Goal: Task Accomplishment & Management: Complete application form

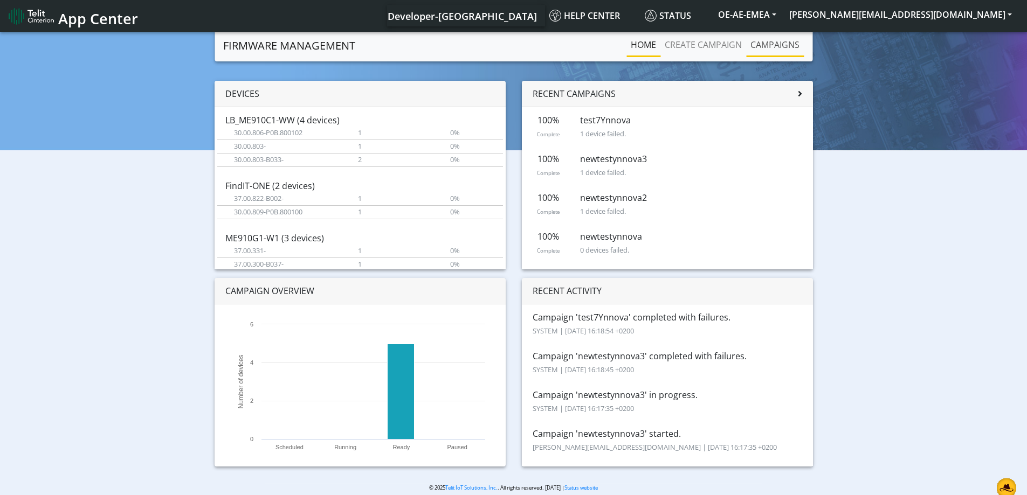
click at [773, 46] on link "Campaigns" at bounding box center [775, 45] width 58 height 22
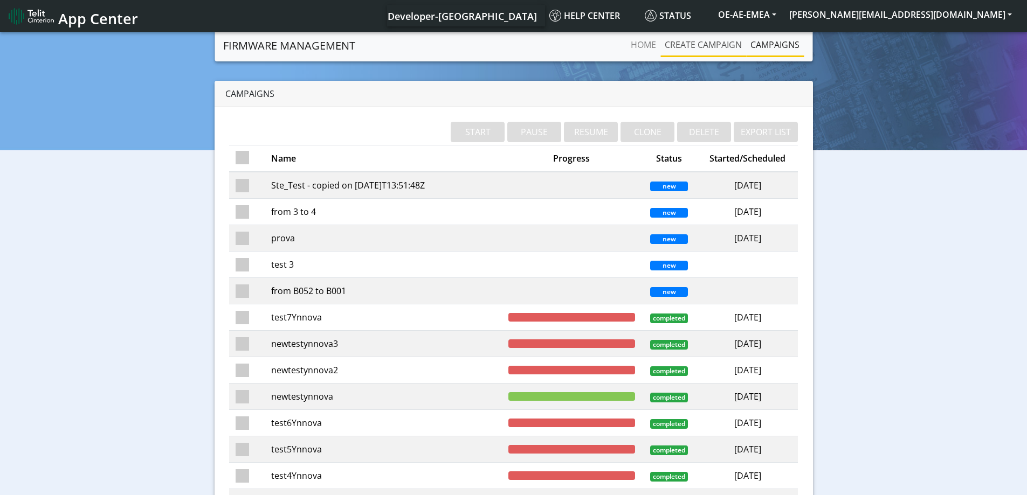
click at [713, 49] on link "Create campaign" at bounding box center [703, 45] width 86 height 22
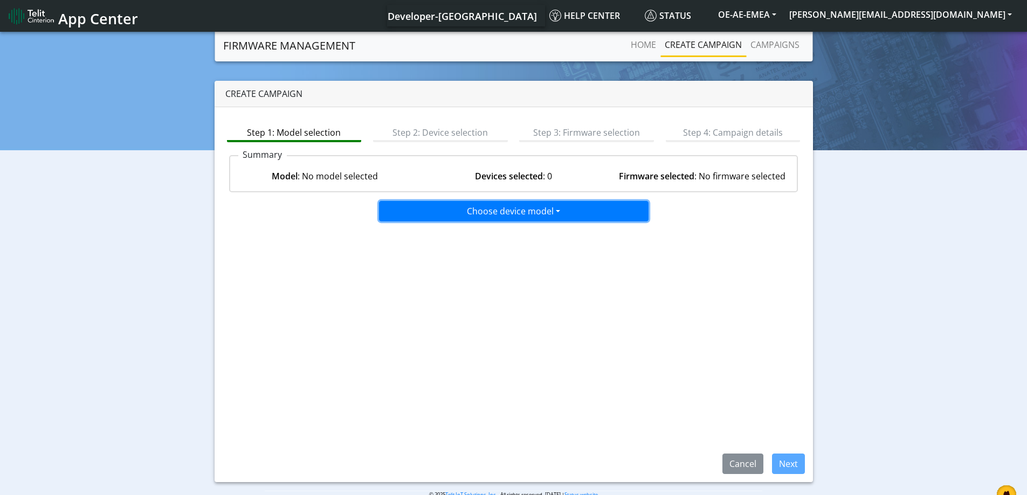
click at [455, 218] on button "Choose device model" at bounding box center [514, 211] width 270 height 20
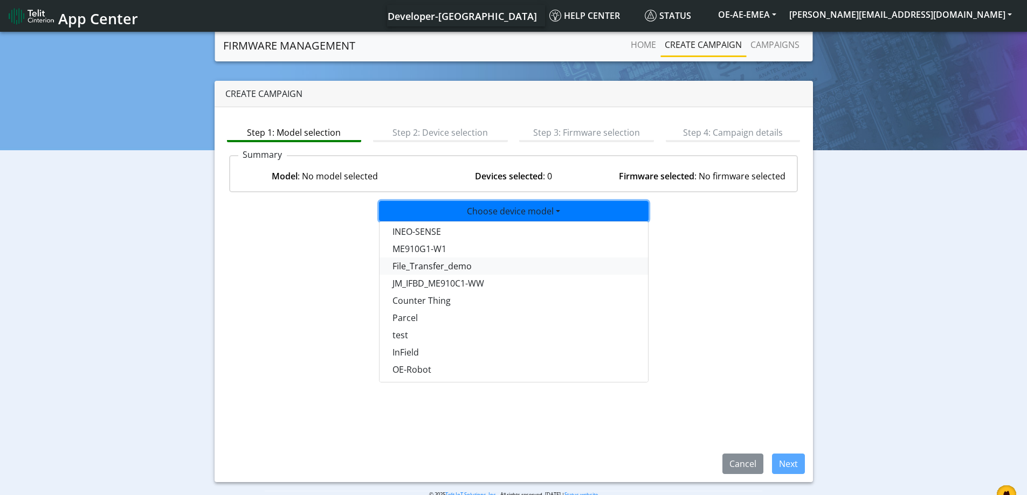
scroll to position [701, 0]
click at [430, 310] on button "test" at bounding box center [514, 309] width 270 height 17
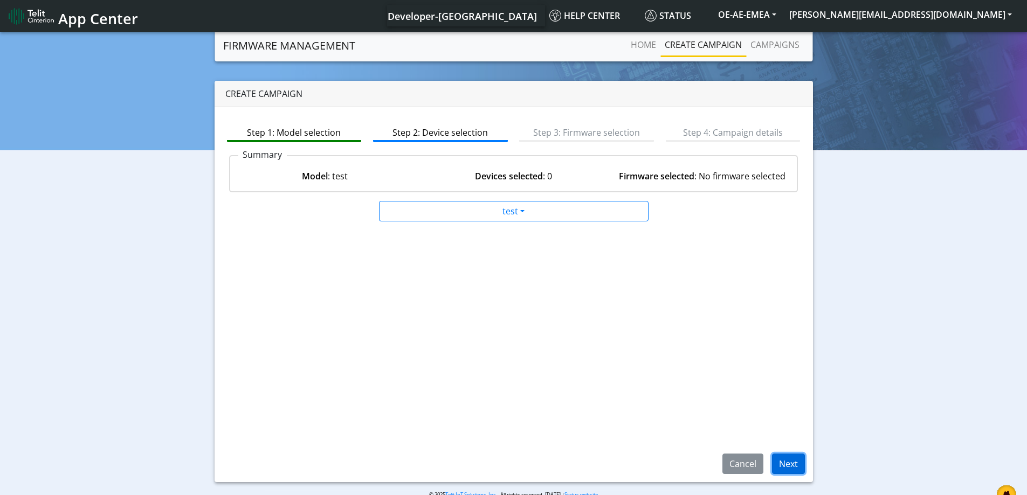
click at [784, 466] on button "Next" at bounding box center [788, 464] width 33 height 20
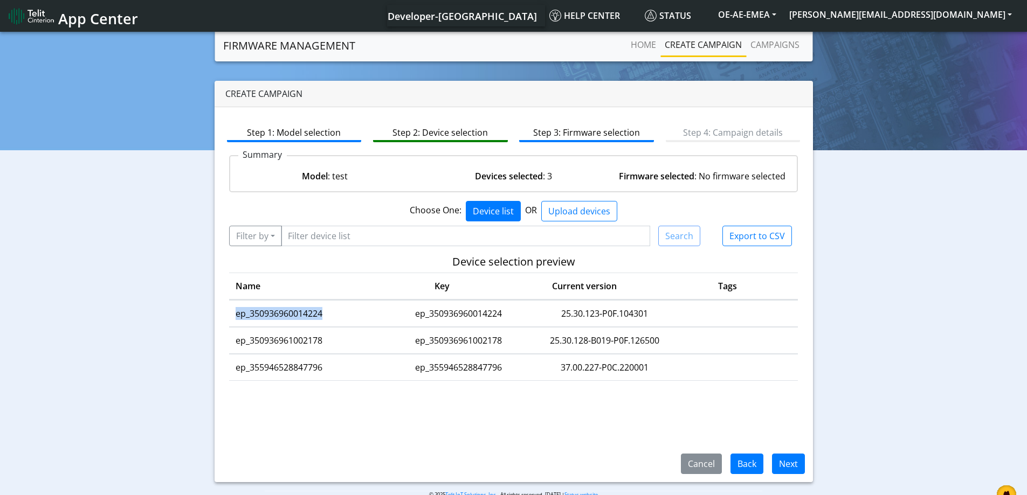
drag, startPoint x: 337, startPoint y: 318, endPoint x: 237, endPoint y: 314, distance: 100.9
click at [237, 314] on td "ep_350936960014224" at bounding box center [305, 314] width 153 height 26
copy td "ep_350936960014224"
click at [237, 240] on button "Filter by" at bounding box center [255, 236] width 53 height 20
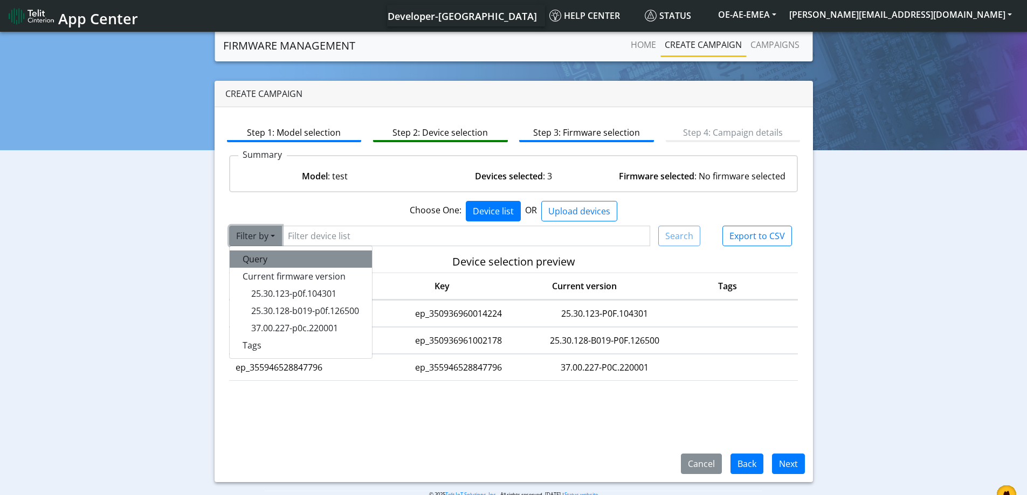
click at [256, 263] on button "Query" at bounding box center [301, 259] width 142 height 17
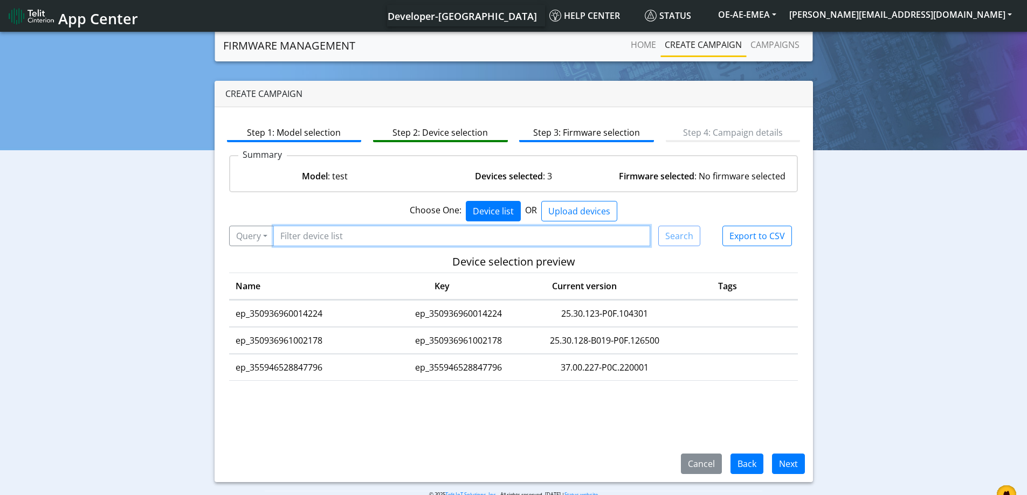
click at [342, 241] on input "Filter device list" at bounding box center [461, 236] width 377 height 20
paste input "ep_350936960014224"
type input "ep_350936960014224"
click at [687, 238] on button "Search" at bounding box center [679, 236] width 42 height 20
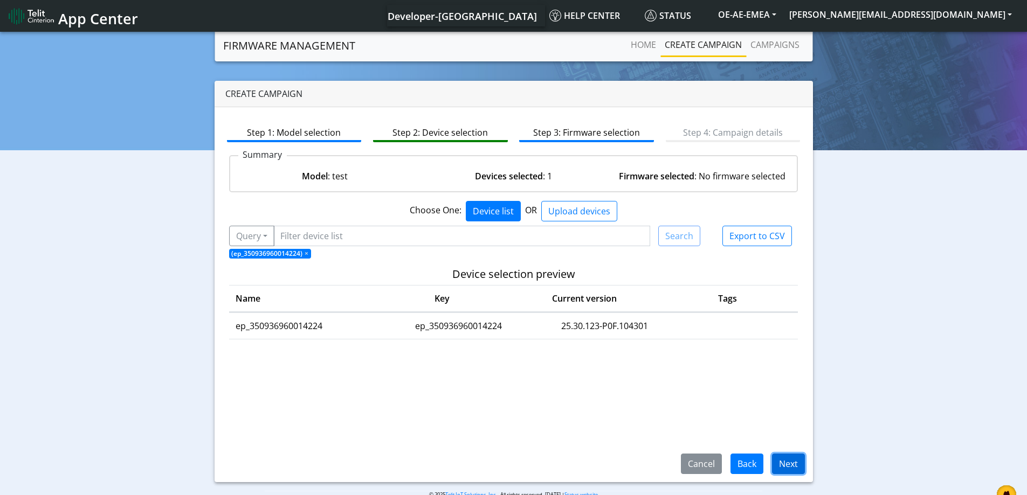
click at [788, 461] on button "Next" at bounding box center [788, 464] width 33 height 20
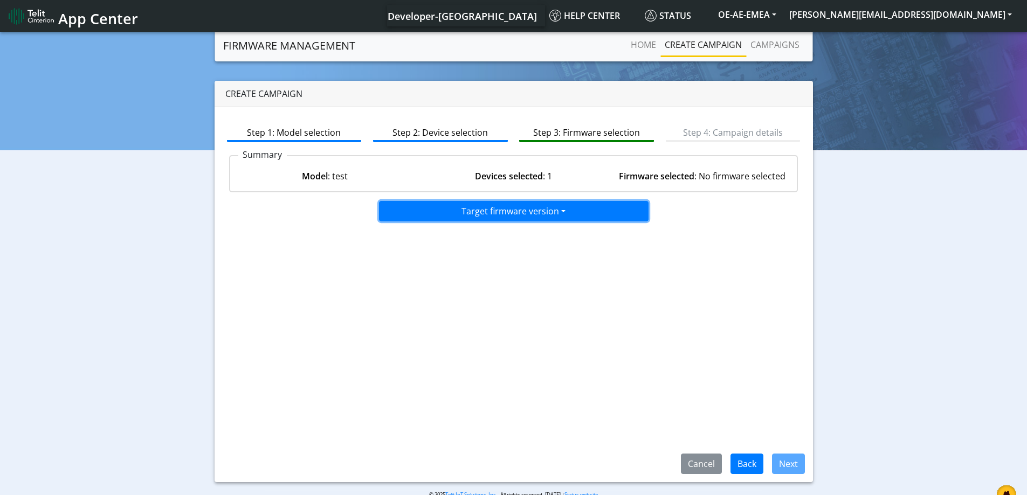
click at [510, 213] on button "Target firmware version" at bounding box center [514, 211] width 270 height 20
click at [462, 254] on button "25.30.128-P0F.125701" at bounding box center [514, 251] width 270 height 17
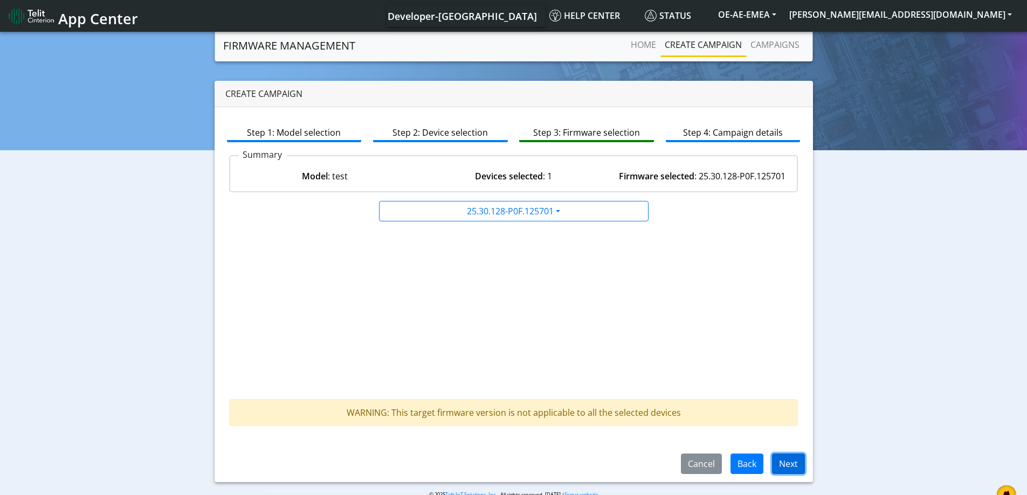
click at [797, 468] on button "Next" at bounding box center [788, 464] width 33 height 20
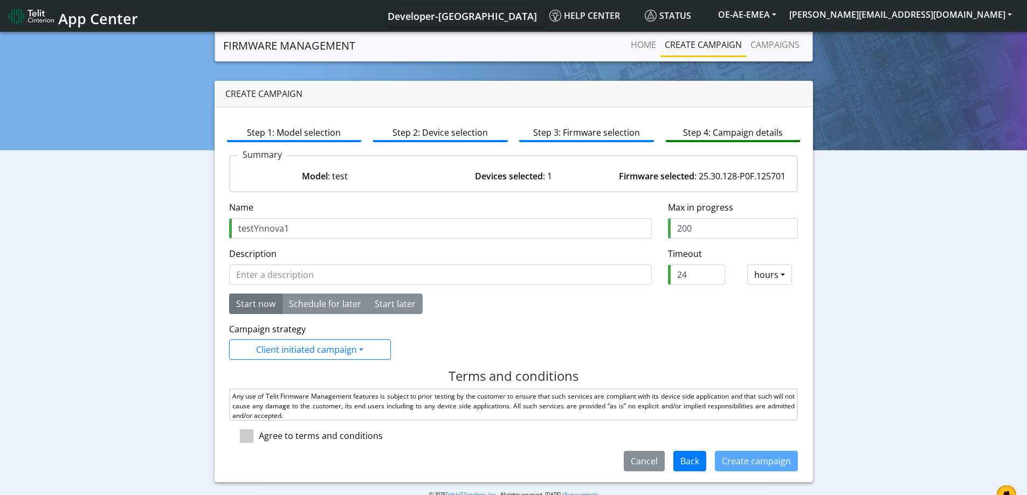
type input "testYnnova1"
drag, startPoint x: 694, startPoint y: 279, endPoint x: 654, endPoint y: 280, distance: 39.9
click at [660, 280] on div "24" at bounding box center [696, 275] width 73 height 20
type input "2"
click at [239, 433] on div at bounding box center [244, 436] width 30 height 13
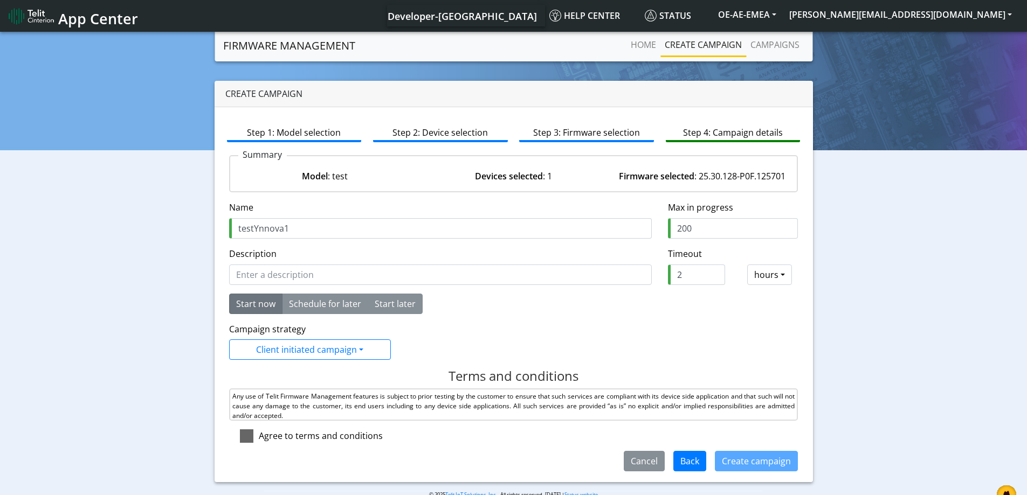
click at [241, 436] on span at bounding box center [246, 436] width 13 height 13
click at [259, 436] on input "checkbox" at bounding box center [262, 433] width 7 height 7
checkbox input "true"
click at [728, 470] on button "Create campaign" at bounding box center [756, 461] width 83 height 20
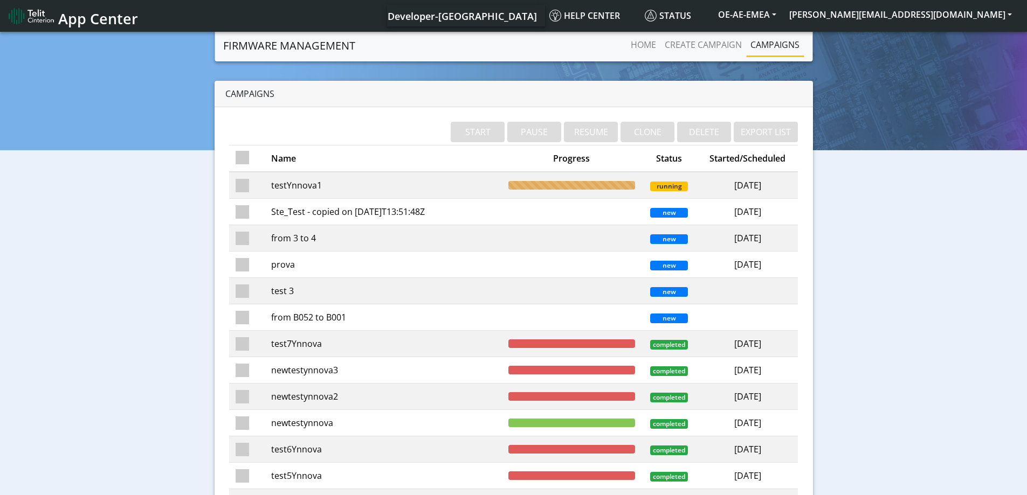
click at [389, 184] on td "testYnnova1" at bounding box center [383, 185] width 237 height 27
